Goal: Task Accomplishment & Management: Manage account settings

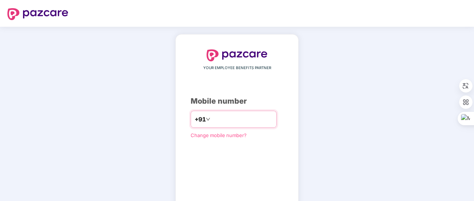
type input "**********"
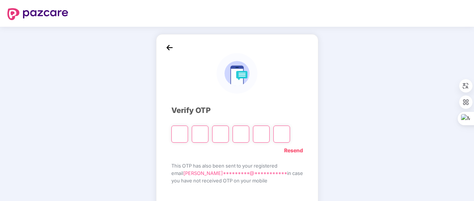
type input "*"
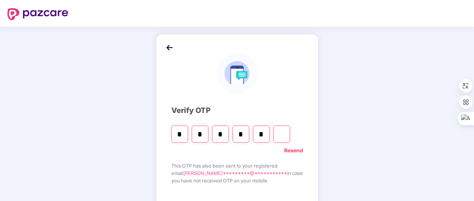
type input "*"
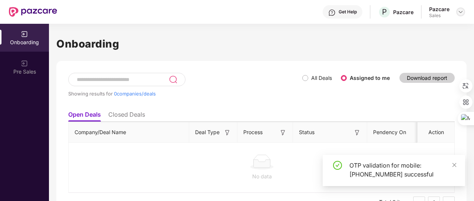
click at [462, 13] on img at bounding box center [460, 12] width 6 height 6
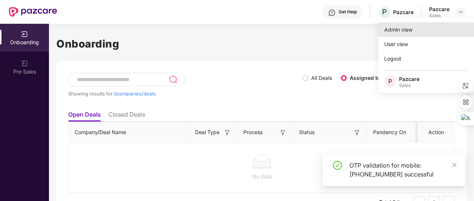
click at [431, 34] on div "Admin view" at bounding box center [426, 29] width 96 height 14
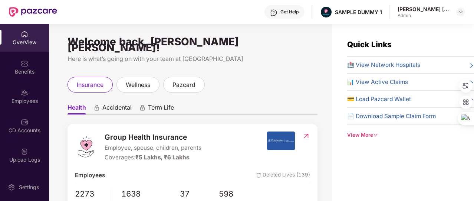
click at [360, 132] on div "View More" at bounding box center [410, 135] width 127 height 8
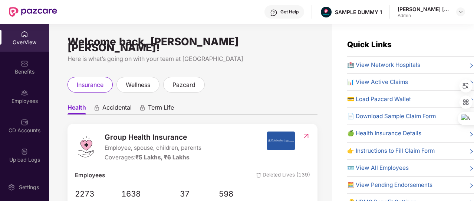
scroll to position [31, 0]
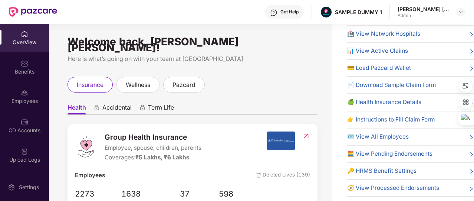
click at [379, 170] on span "🔑 HRMS Benefit Settings" at bounding box center [381, 170] width 69 height 9
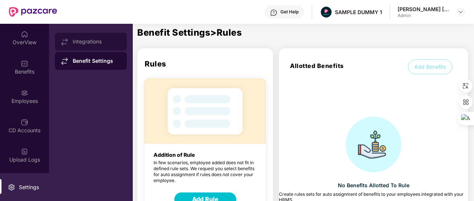
click at [93, 37] on div "Integrations" at bounding box center [91, 42] width 72 height 18
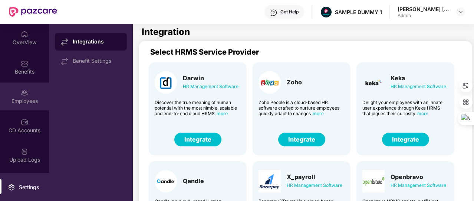
click at [29, 90] on div "Employees" at bounding box center [24, 96] width 49 height 28
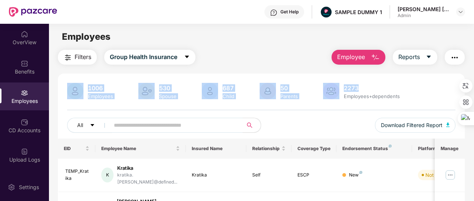
drag, startPoint x: 367, startPoint y: 65, endPoint x: 366, endPoint y: 60, distance: 4.9
click at [366, 60] on button "Employee" at bounding box center [358, 57] width 54 height 15
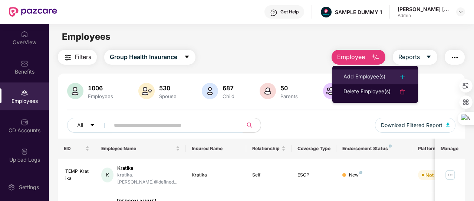
click at [366, 73] on div "Add Employee(s)" at bounding box center [364, 76] width 42 height 9
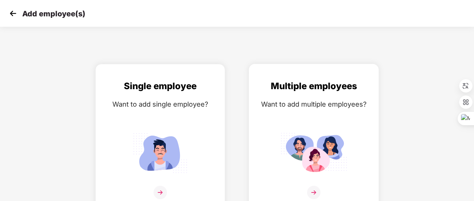
click at [329, 122] on div "Multiple employees Want to add multiple employees?" at bounding box center [314, 143] width 114 height 129
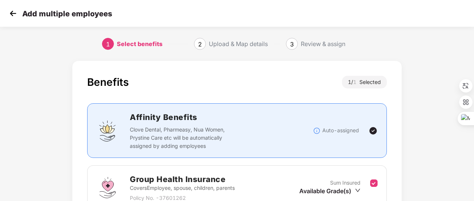
scroll to position [70, 0]
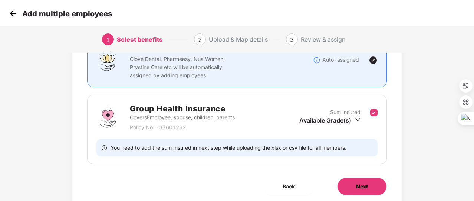
click at [360, 190] on button "Next" at bounding box center [362, 186] width 50 height 18
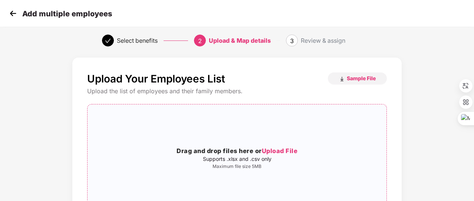
scroll to position [0, 0]
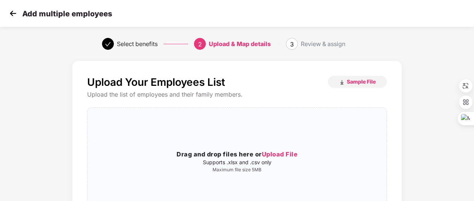
click at [13, 17] on img at bounding box center [12, 13] width 11 height 11
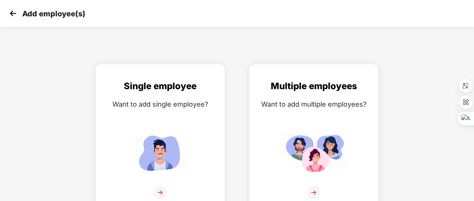
click at [13, 17] on img at bounding box center [12, 13] width 11 height 11
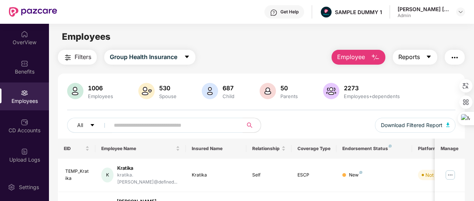
click at [411, 58] on span "Reports" at bounding box center [409, 56] width 22 height 9
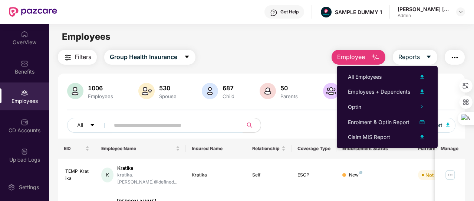
click at [454, 56] on img "button" at bounding box center [454, 57] width 9 height 9
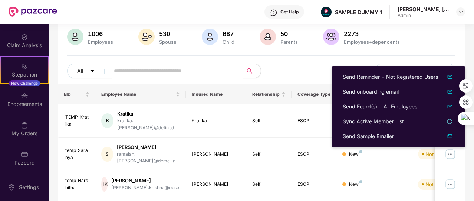
scroll to position [54, 0]
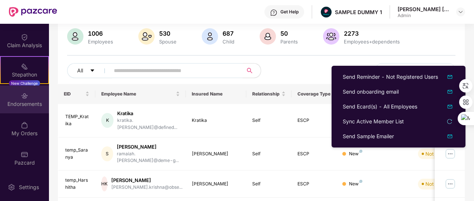
click at [31, 101] on div "Endorsements" at bounding box center [24, 103] width 49 height 7
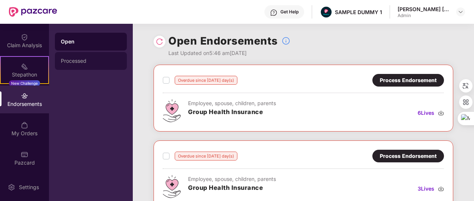
click at [93, 56] on div "Processed" at bounding box center [91, 61] width 72 height 18
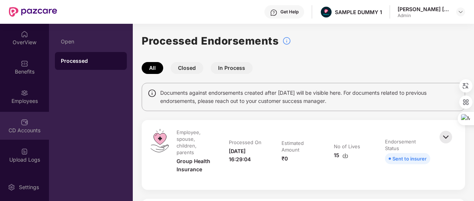
click at [28, 129] on div "CD Accounts" at bounding box center [24, 129] width 49 height 7
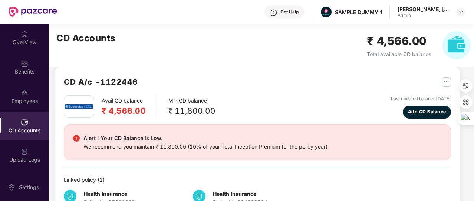
scroll to position [9, 0]
click at [435, 113] on span "Add CD Balance" at bounding box center [427, 112] width 38 height 7
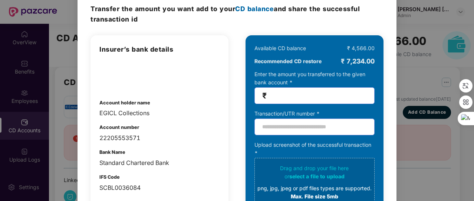
scroll to position [34, 0]
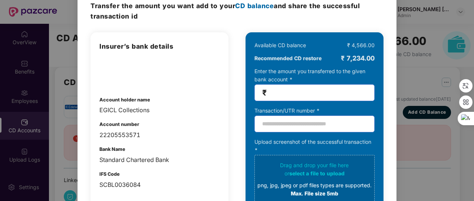
click at [442, 64] on div "100% SECURE Transfer the amount you want add to your CD balance and share the s…" at bounding box center [237, 100] width 474 height 201
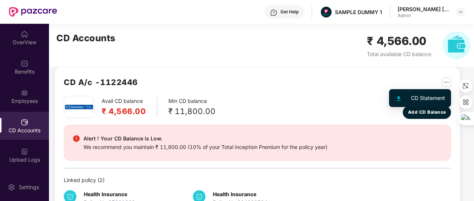
click at [446, 78] on img "button" at bounding box center [446, 81] width 9 height 9
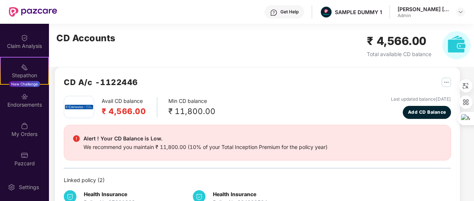
scroll to position [173, 0]
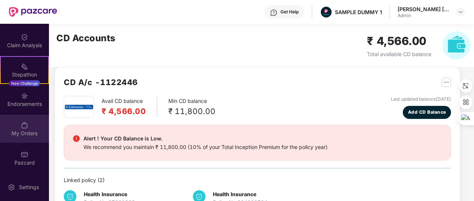
click at [27, 138] on div "My Orders" at bounding box center [24, 129] width 49 height 28
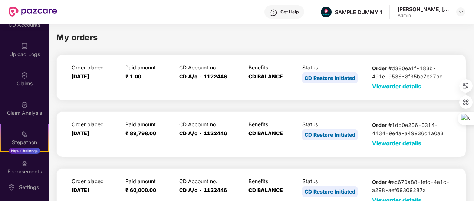
scroll to position [105, 0]
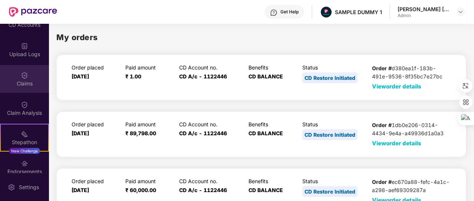
click at [33, 79] on div "Claims" at bounding box center [24, 79] width 49 height 28
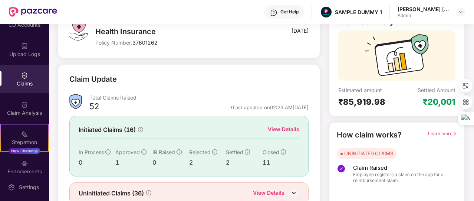
scroll to position [75, 0]
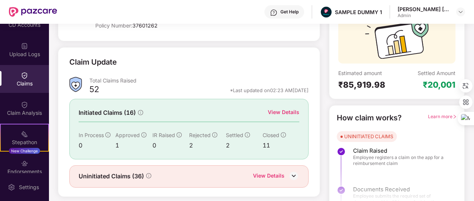
click at [285, 111] on div "View Details" at bounding box center [284, 112] width 32 height 8
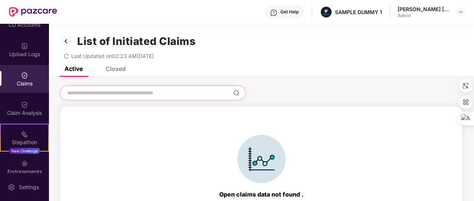
click at [130, 92] on input at bounding box center [148, 93] width 164 height 8
click at [62, 40] on img at bounding box center [66, 41] width 12 height 13
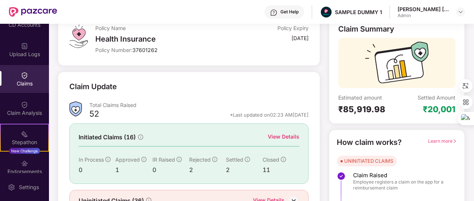
scroll to position [89, 0]
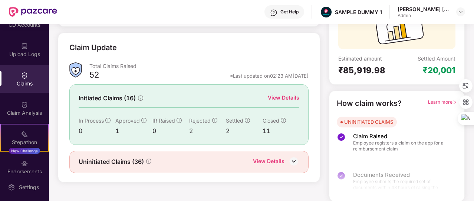
click at [265, 157] on div "View Details" at bounding box center [269, 162] width 32 height 10
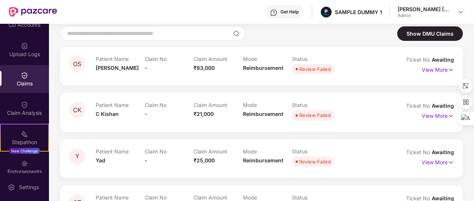
scroll to position [4, 0]
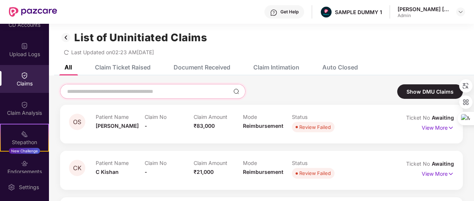
click at [194, 89] on input at bounding box center [148, 91] width 164 height 8
click at [207, 63] on div "Document Received" at bounding box center [201, 66] width 57 height 7
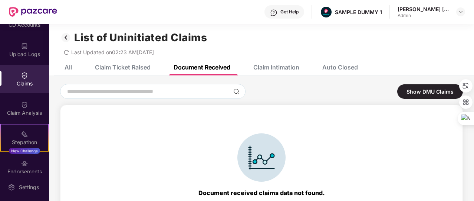
click at [284, 63] on div "Claim Intimation" at bounding box center [270, 67] width 57 height 16
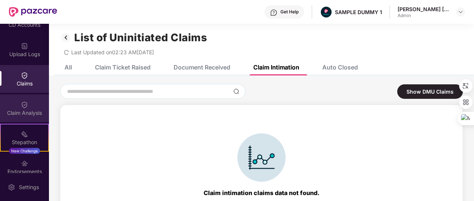
click at [22, 109] on div "Claim Analysis" at bounding box center [24, 112] width 49 height 7
